Goal: Book appointment/travel/reservation

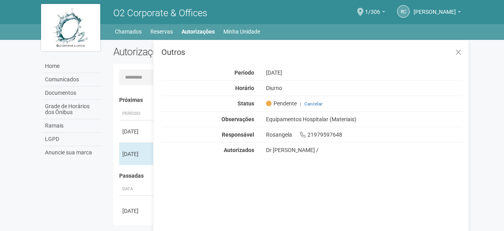
scroll to position [12, 0]
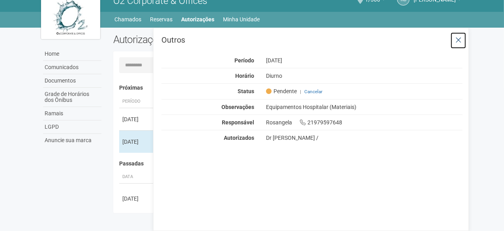
click at [462, 38] on button at bounding box center [458, 40] width 16 height 17
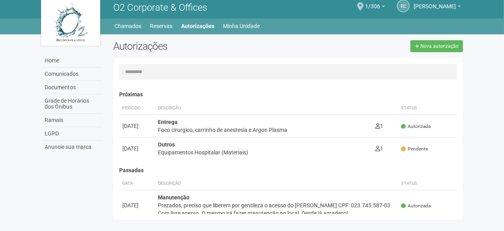
scroll to position [0, 0]
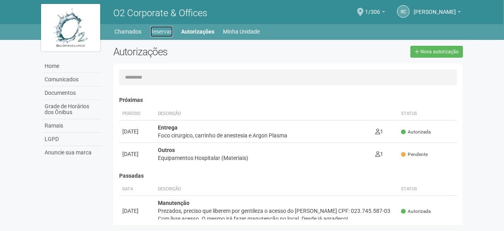
click at [163, 30] on link "Reservas" at bounding box center [161, 31] width 22 height 11
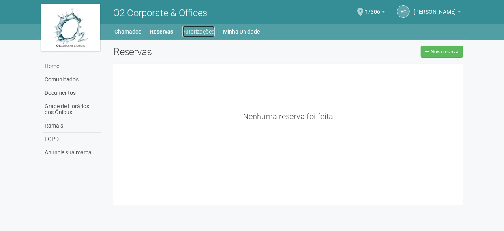
click at [209, 31] on link "Autorizações" at bounding box center [198, 31] width 32 height 11
